Goal: Task Accomplishment & Management: Manage account settings

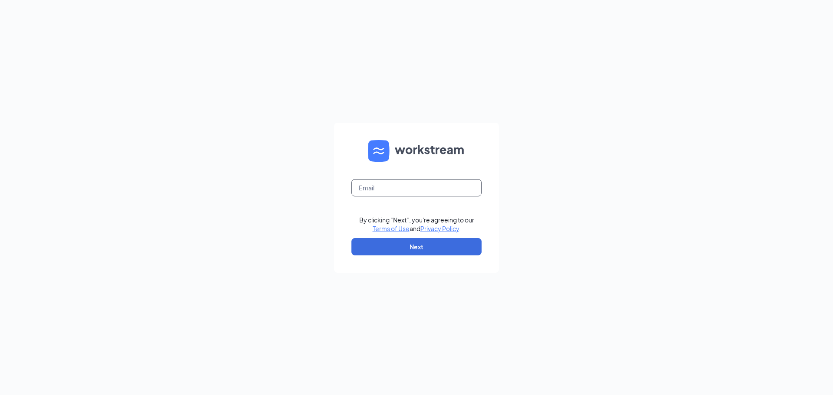
click at [406, 181] on input "text" at bounding box center [416, 187] width 130 height 17
type input "[EMAIL_ADDRESS][DOMAIN_NAME]"
click at [411, 249] on button "Next" at bounding box center [416, 246] width 130 height 17
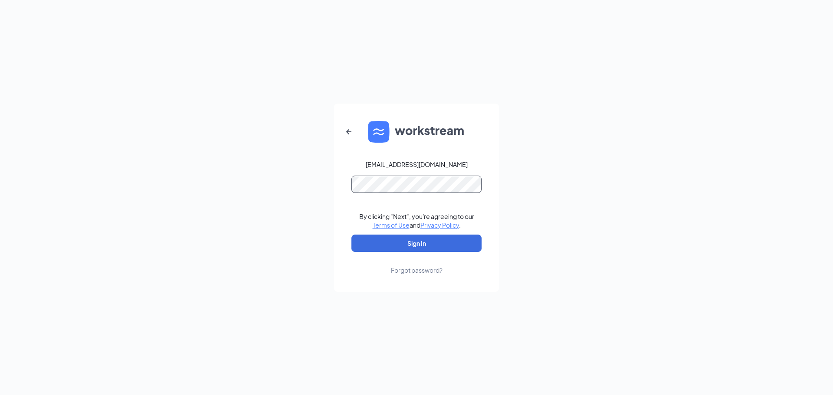
click at [351, 235] on button "Sign In" at bounding box center [416, 243] width 130 height 17
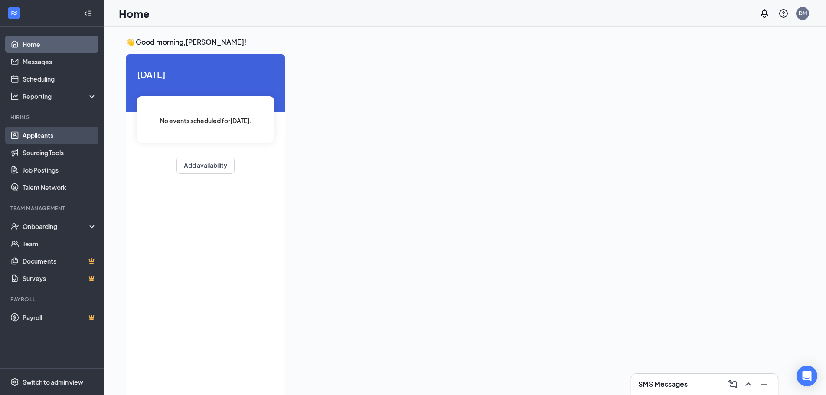
click at [43, 139] on link "Applicants" at bounding box center [60, 135] width 74 height 17
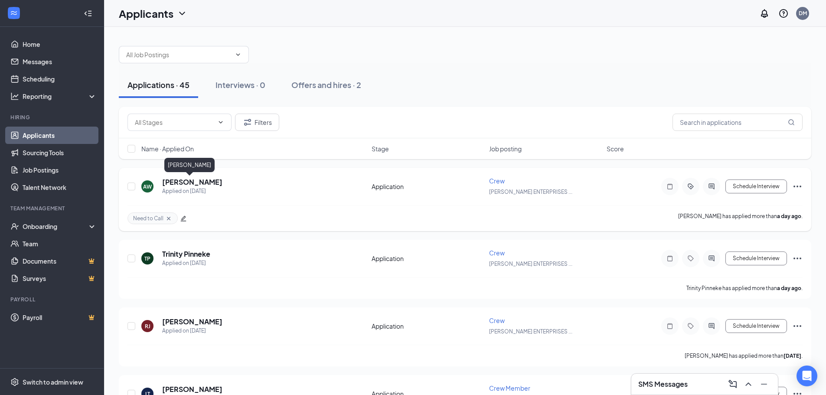
click at [193, 184] on h5 "[PERSON_NAME]" at bounding box center [192, 182] width 60 height 10
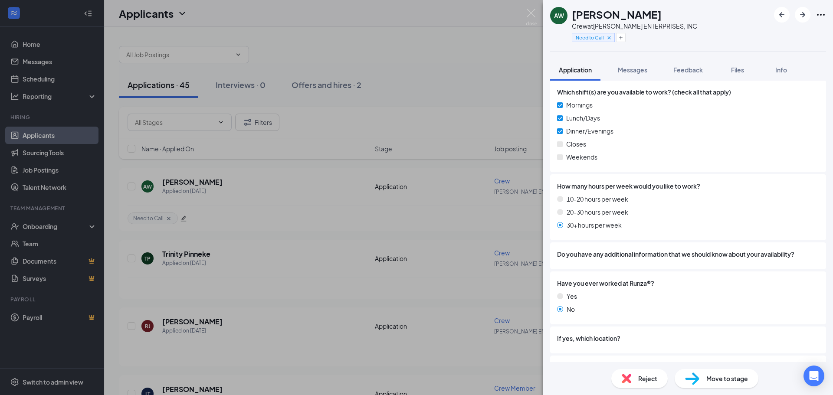
scroll to position [526, 0]
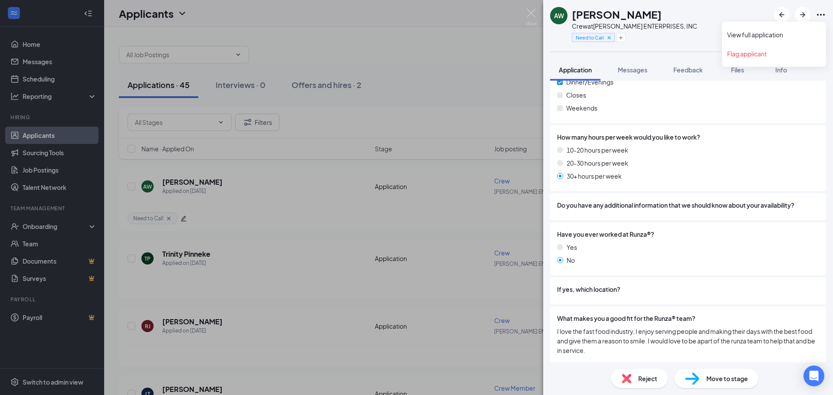
click at [820, 14] on icon "Ellipses" at bounding box center [820, 15] width 10 height 10
click at [782, 33] on link "View full application" at bounding box center [774, 34] width 94 height 9
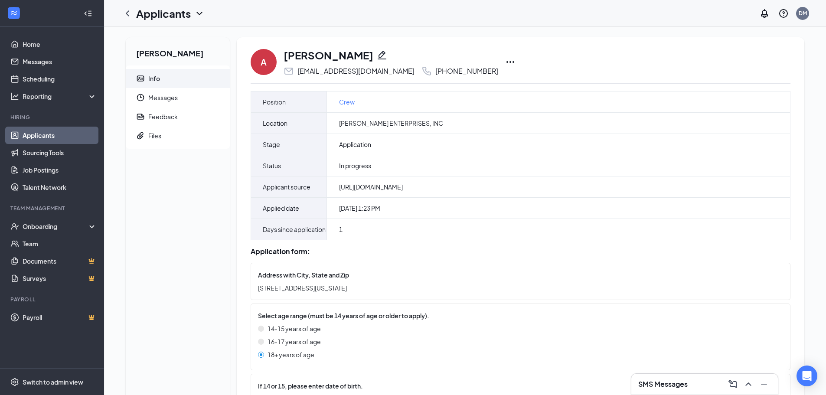
click at [505, 61] on icon "Ellipses" at bounding box center [510, 62] width 10 height 10
click at [497, 245] on p "Print applicant" at bounding box center [509, 244] width 75 height 9
click at [151, 137] on div "Files" at bounding box center [154, 135] width 13 height 9
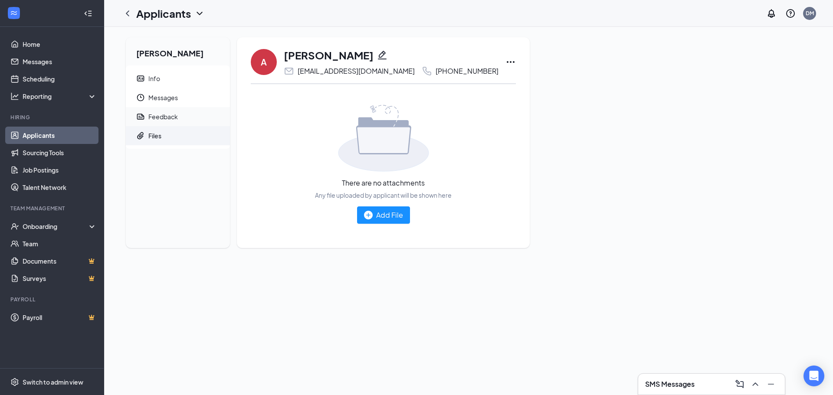
click at [163, 115] on div "Feedback" at bounding box center [162, 116] width 29 height 9
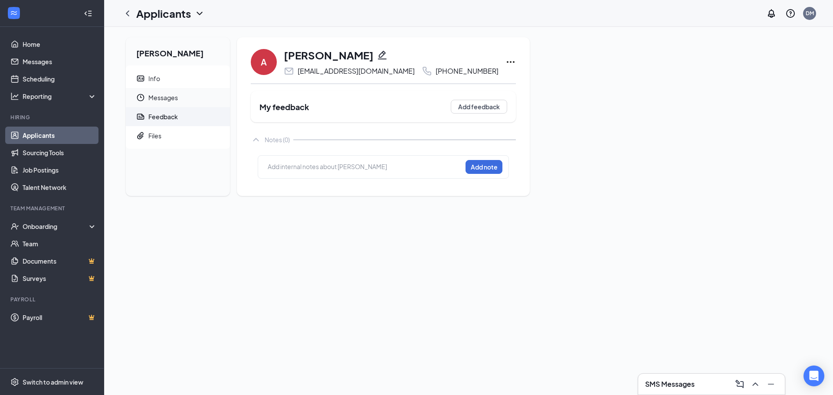
click at [169, 102] on span "Messages" at bounding box center [185, 97] width 75 height 19
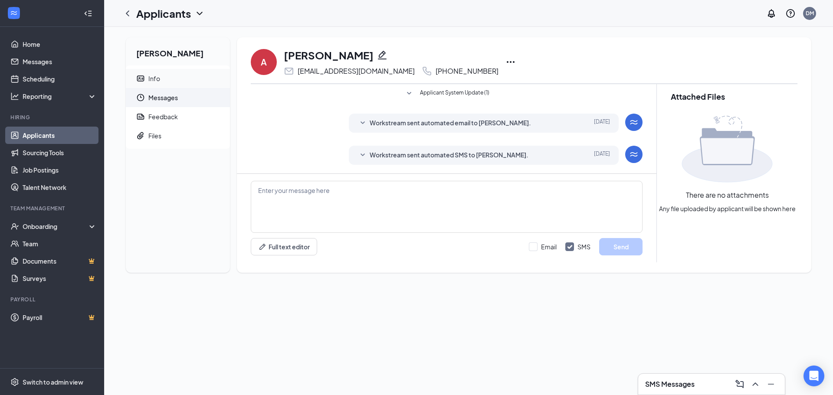
click at [161, 79] on span "Info" at bounding box center [185, 78] width 75 height 19
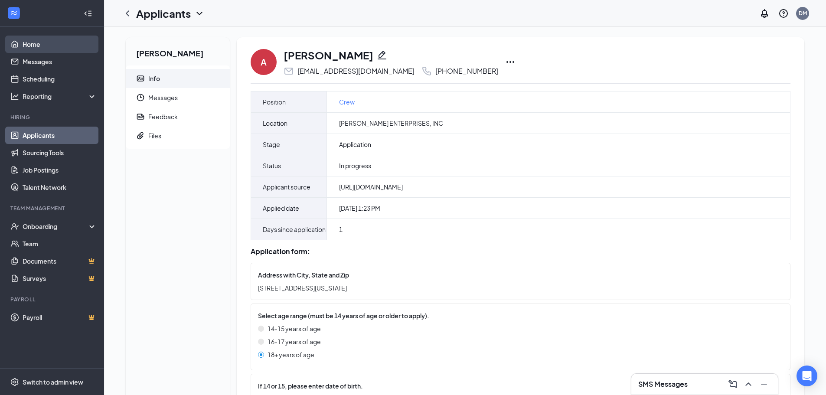
click at [46, 43] on link "Home" at bounding box center [60, 44] width 74 height 17
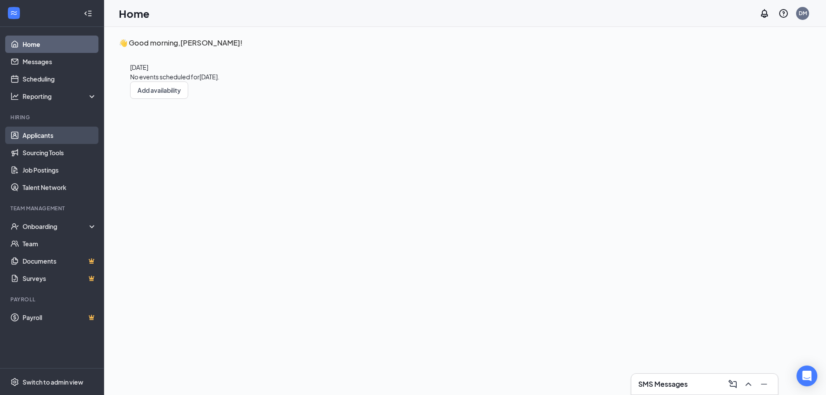
click at [34, 137] on link "Applicants" at bounding box center [60, 135] width 74 height 17
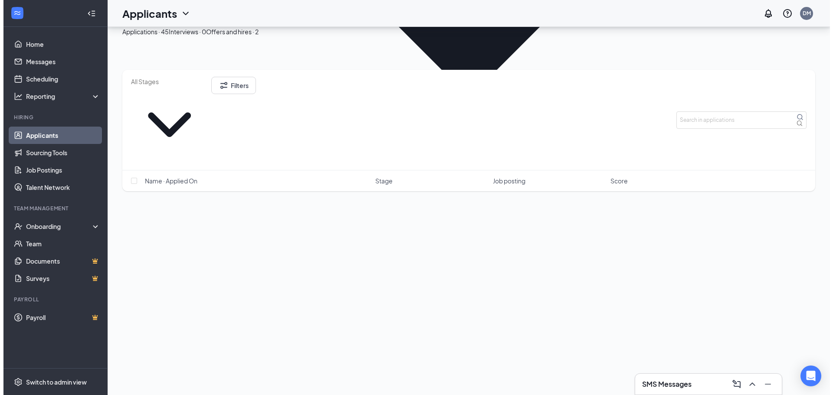
scroll to position [434, 0]
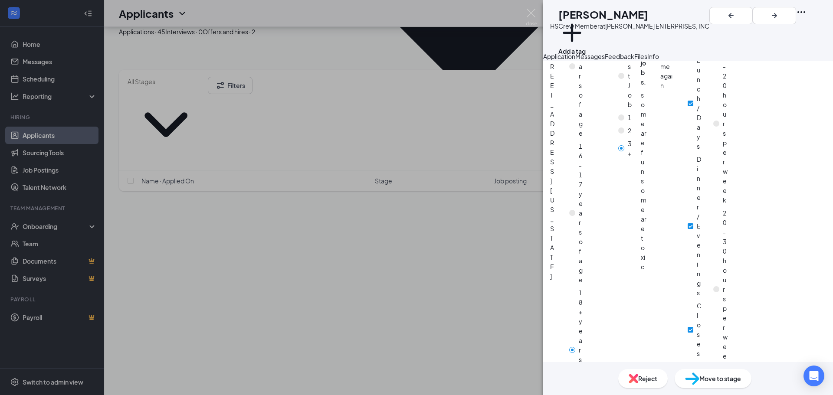
scroll to position [468, 0]
click at [585, 39] on button "Add a tag" at bounding box center [571, 37] width 27 height 37
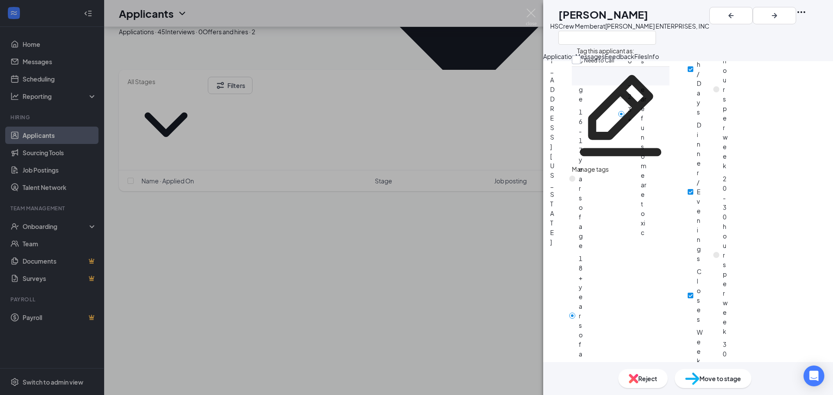
click at [583, 64] on input "Need to Call" at bounding box center [592, 61] width 42 height 10
checkbox input "true"
click at [777, 16] on icon "ArrowRight" at bounding box center [773, 15] width 5 height 5
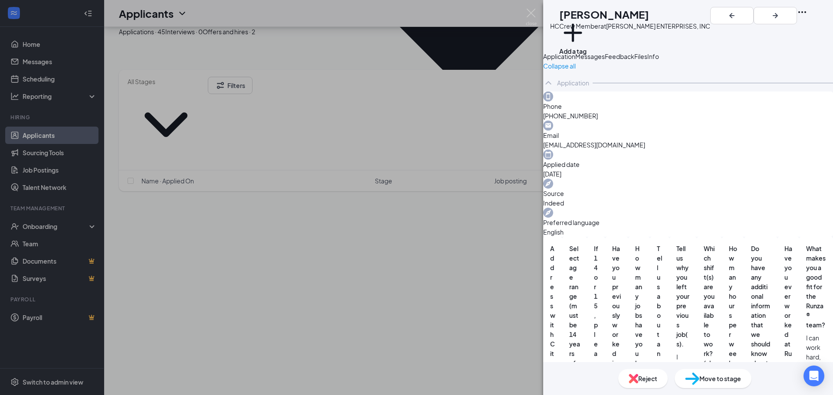
click at [793, 15] on div at bounding box center [758, 26] width 97 height 38
click at [780, 13] on icon "ArrowRight" at bounding box center [775, 15] width 10 height 10
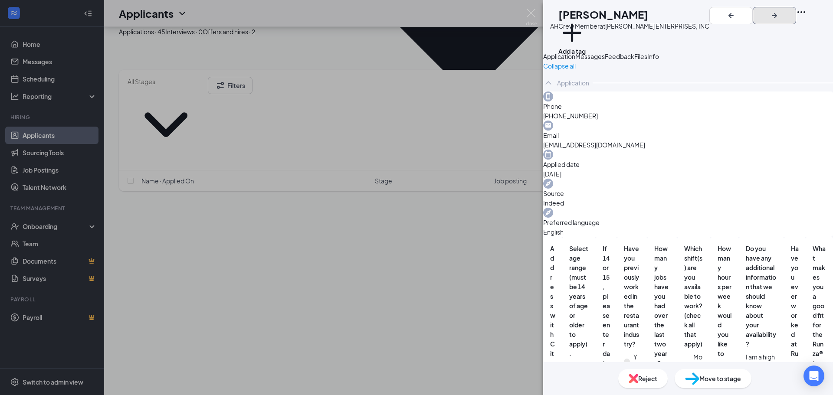
click at [779, 13] on icon "ArrowRight" at bounding box center [774, 15] width 10 height 10
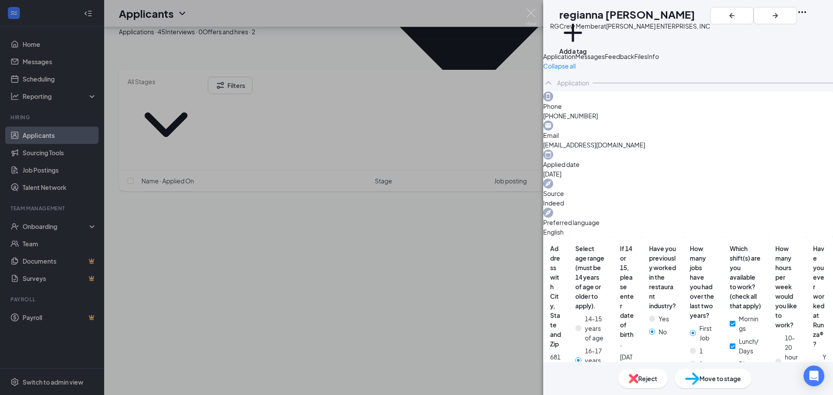
click at [451, 76] on div "RG regianna [PERSON_NAME] Crew Member at [PERSON_NAME] ENTERPRISES, INC Add a t…" at bounding box center [416, 197] width 833 height 395
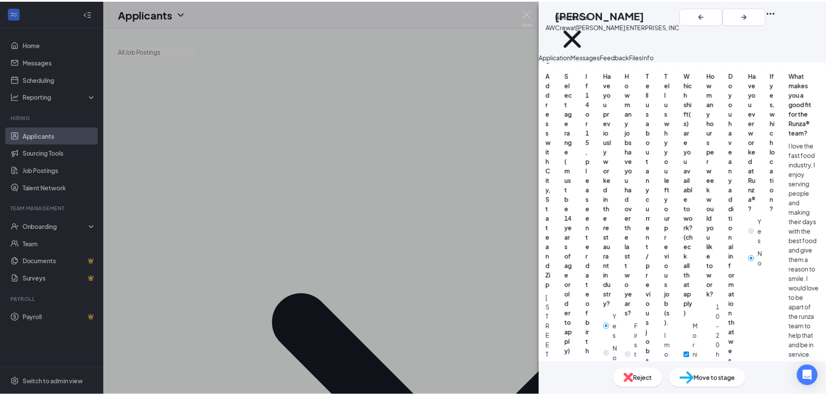
scroll to position [304, 0]
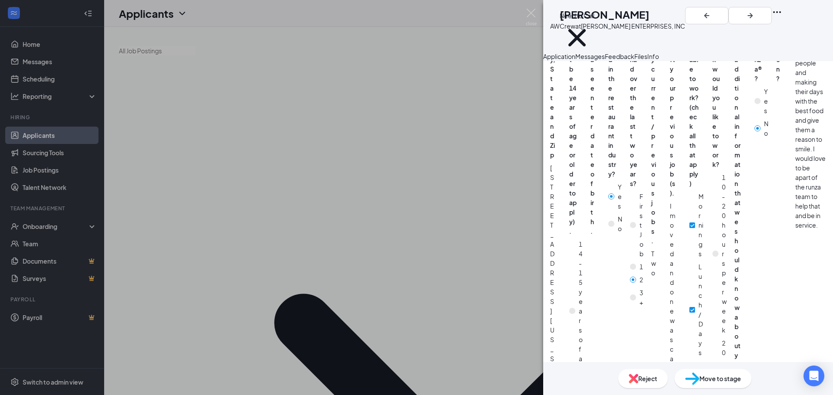
click at [509, 86] on div "AW [PERSON_NAME] Crew at [PERSON_NAME] ENTERPRISES, INC Need to Call Applicatio…" at bounding box center [416, 197] width 833 height 395
